Goal: Task Accomplishment & Management: Complete application form

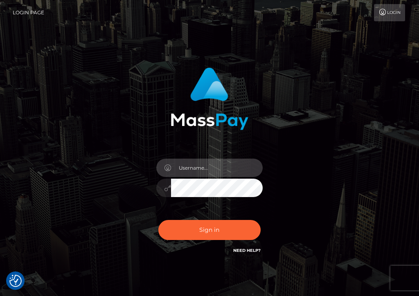
type input "daria.krobauer@gmail.com"
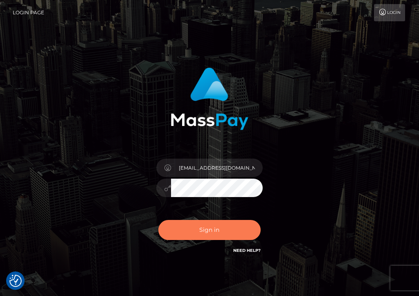
click at [213, 225] on button "Sign in" at bounding box center [209, 230] width 102 height 20
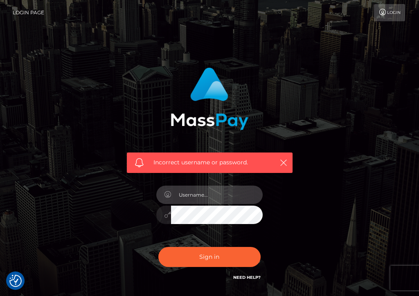
click at [207, 196] on input "text" at bounding box center [217, 195] width 92 height 18
click at [217, 187] on input "daria.krobauer@gmail.com" at bounding box center [217, 195] width 92 height 18
drag, startPoint x: 215, startPoint y: 194, endPoint x: 299, endPoint y: 210, distance: 85.6
click at [299, 211] on div "Incorrect username or password. daria.krobauer@gmail.com" at bounding box center [210, 178] width 190 height 235
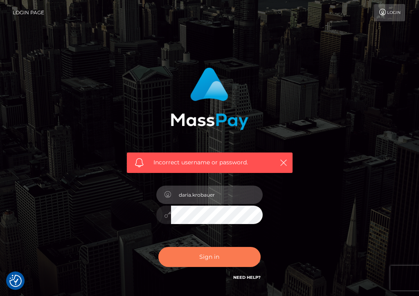
type input "daria.krobauer"
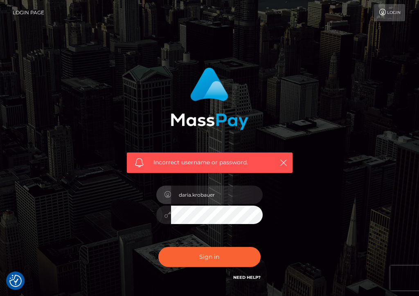
click at [246, 264] on button "Sign in" at bounding box center [209, 257] width 102 height 20
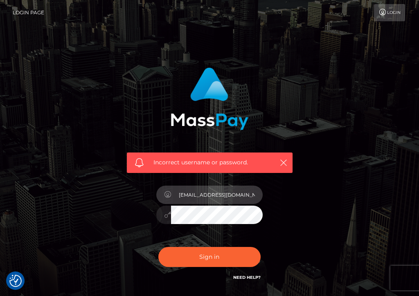
drag, startPoint x: 215, startPoint y: 196, endPoint x: 334, endPoint y: 197, distance: 119.1
click at [333, 197] on div "Incorrect username or password. [EMAIL_ADDRESS][DOMAIN_NAME]" at bounding box center [209, 178] width 393 height 235
click at [193, 196] on input "daria.krobauer" at bounding box center [217, 195] width 92 height 18
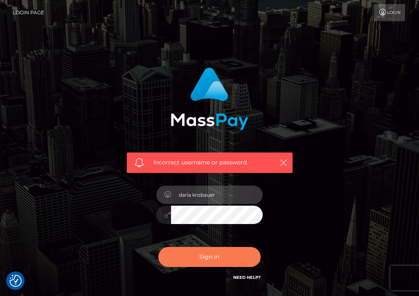
type input "daria krobauer"
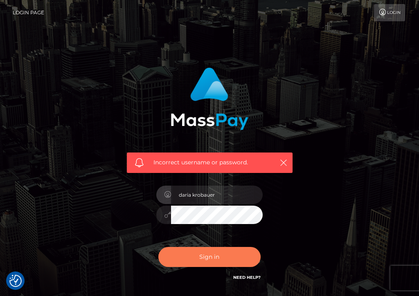
click at [200, 259] on button "Sign in" at bounding box center [209, 257] width 102 height 20
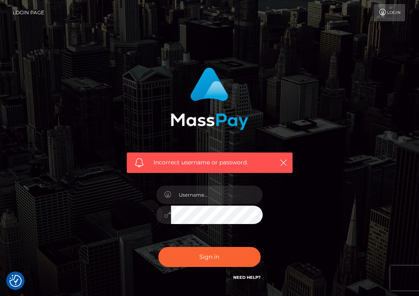
click at [43, 10] on link "Login Page" at bounding box center [29, 12] width 32 height 17
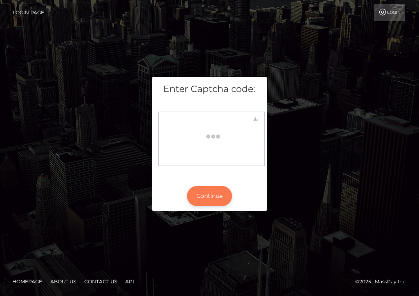
click at [208, 195] on button "Continue" at bounding box center [209, 196] width 45 height 20
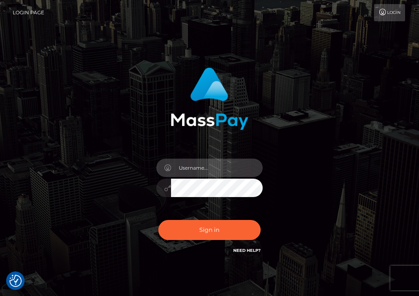
type input "daria krobauer"
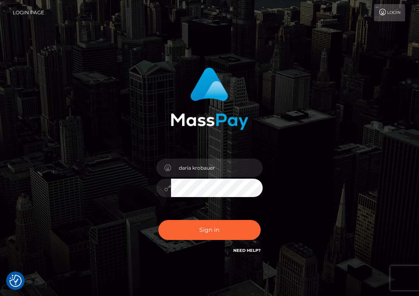
click at [251, 250] on link "Need Help?" at bounding box center [246, 250] width 27 height 5
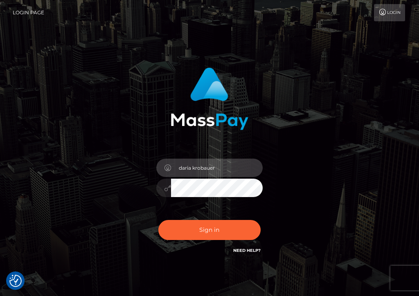
click at [223, 169] on input "daria krobauer" at bounding box center [217, 168] width 92 height 18
click at [248, 169] on input "daria krobauer" at bounding box center [217, 168] width 92 height 18
type input "daria.krobauer@gmail.com"
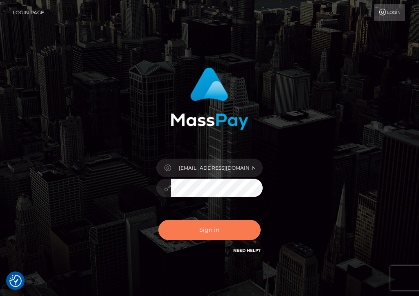
click at [212, 237] on button "Sign in" at bounding box center [209, 230] width 102 height 20
